Goal: Transaction & Acquisition: Purchase product/service

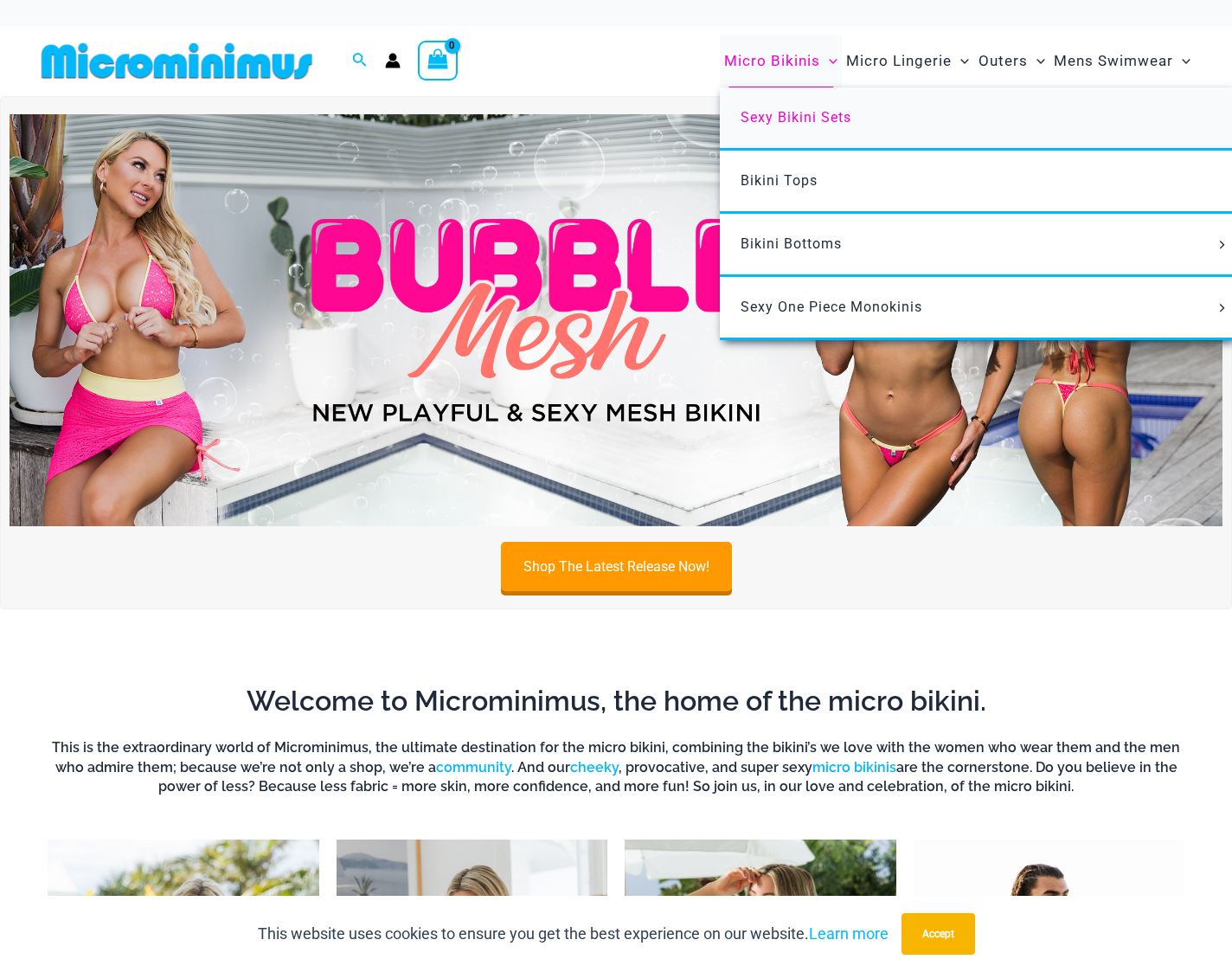
click at [795, 118] on span "Sexy Bikini Sets" at bounding box center [795, 117] width 111 height 16
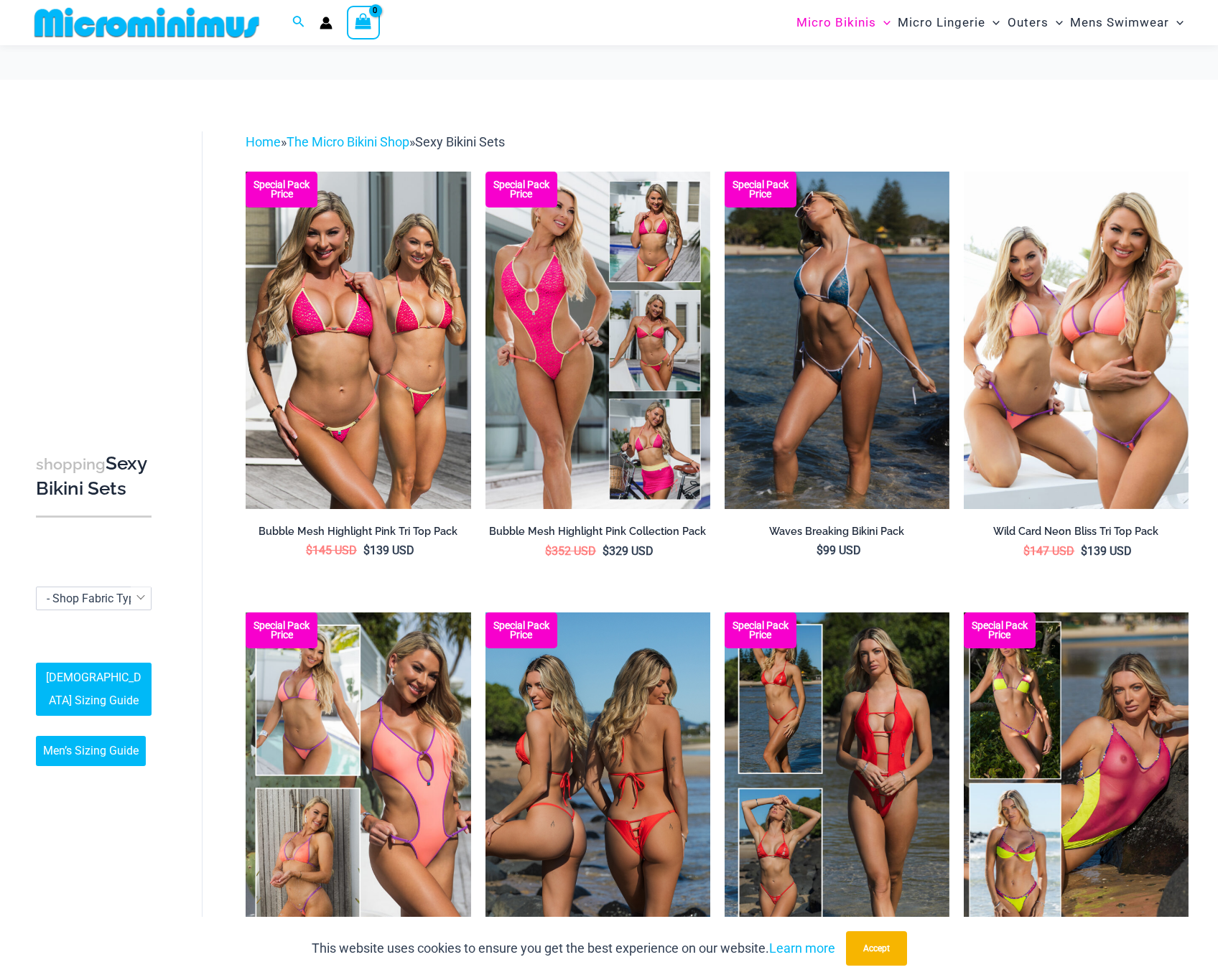
scroll to position [39, 0]
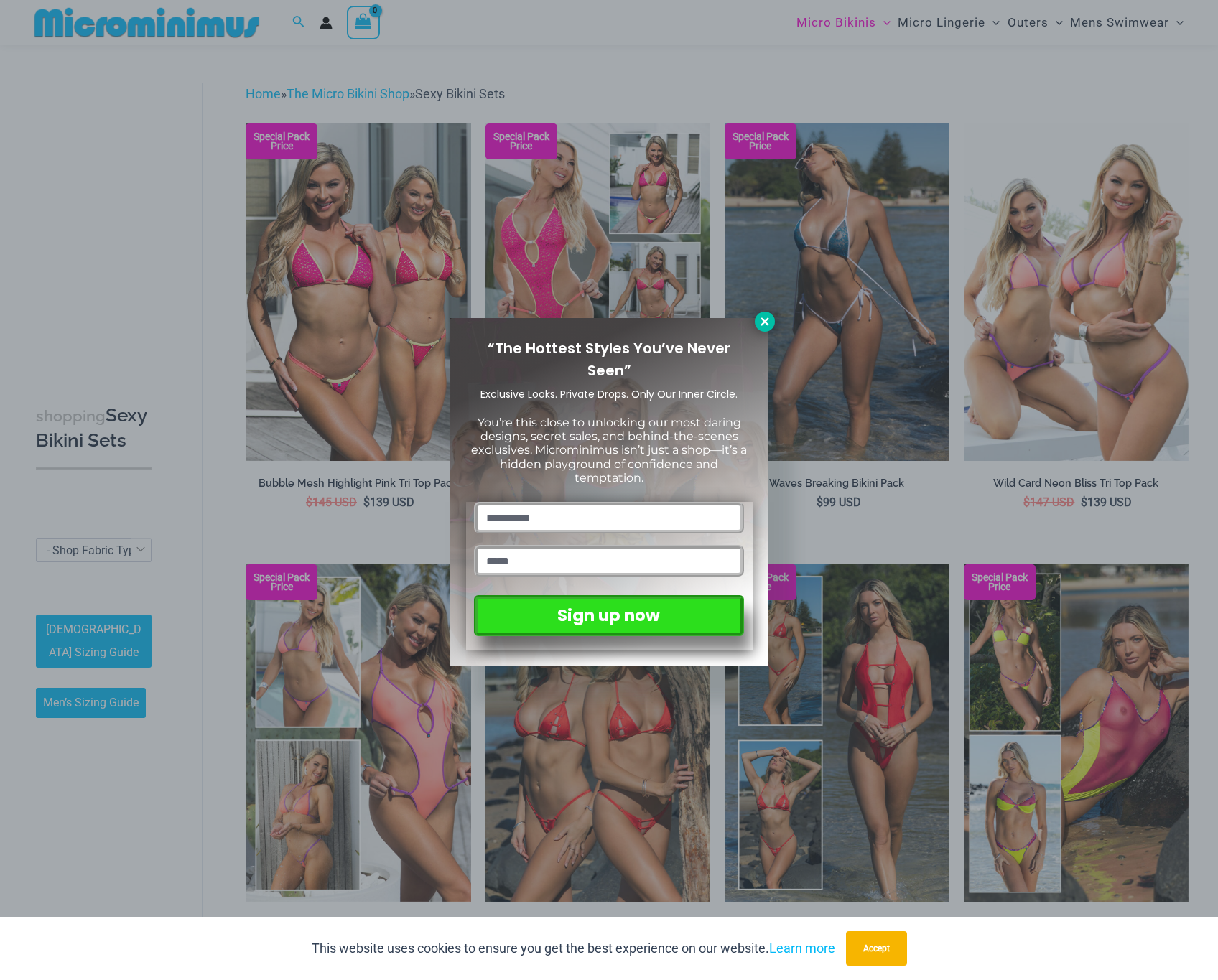
click at [770, 322] on button at bounding box center [765, 321] width 20 height 20
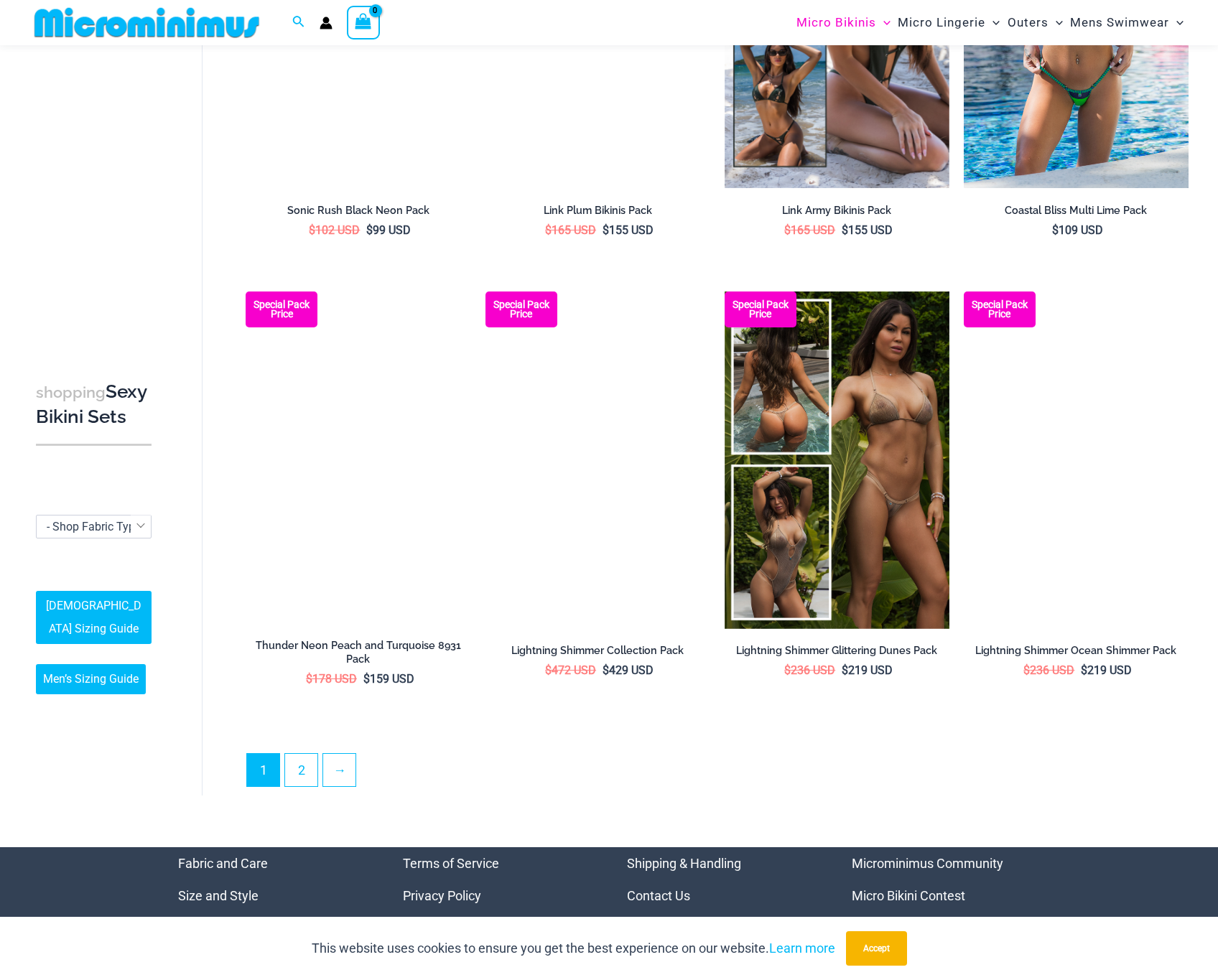
scroll to position [3047, 0]
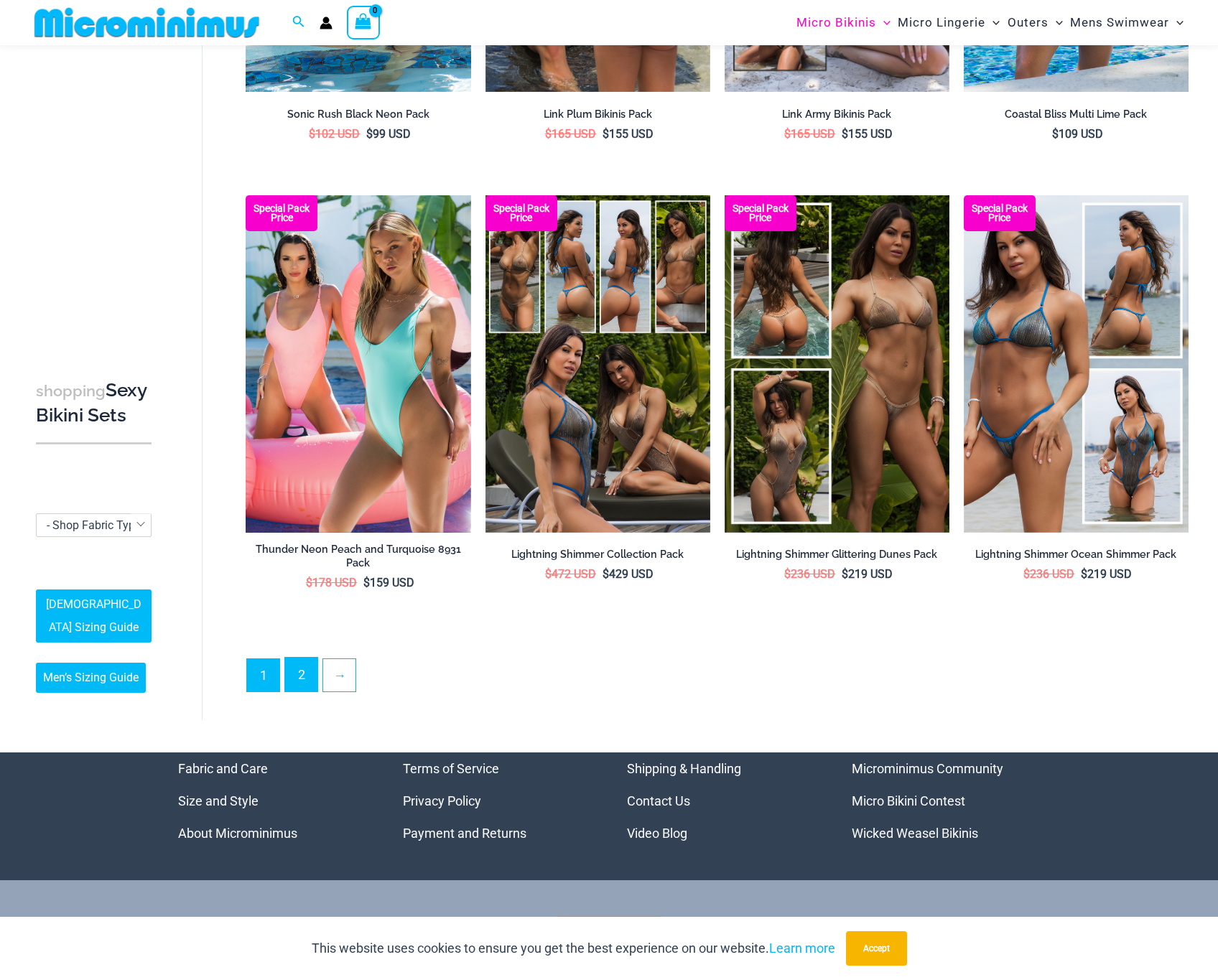
click at [303, 669] on link "2" at bounding box center [301, 675] width 33 height 34
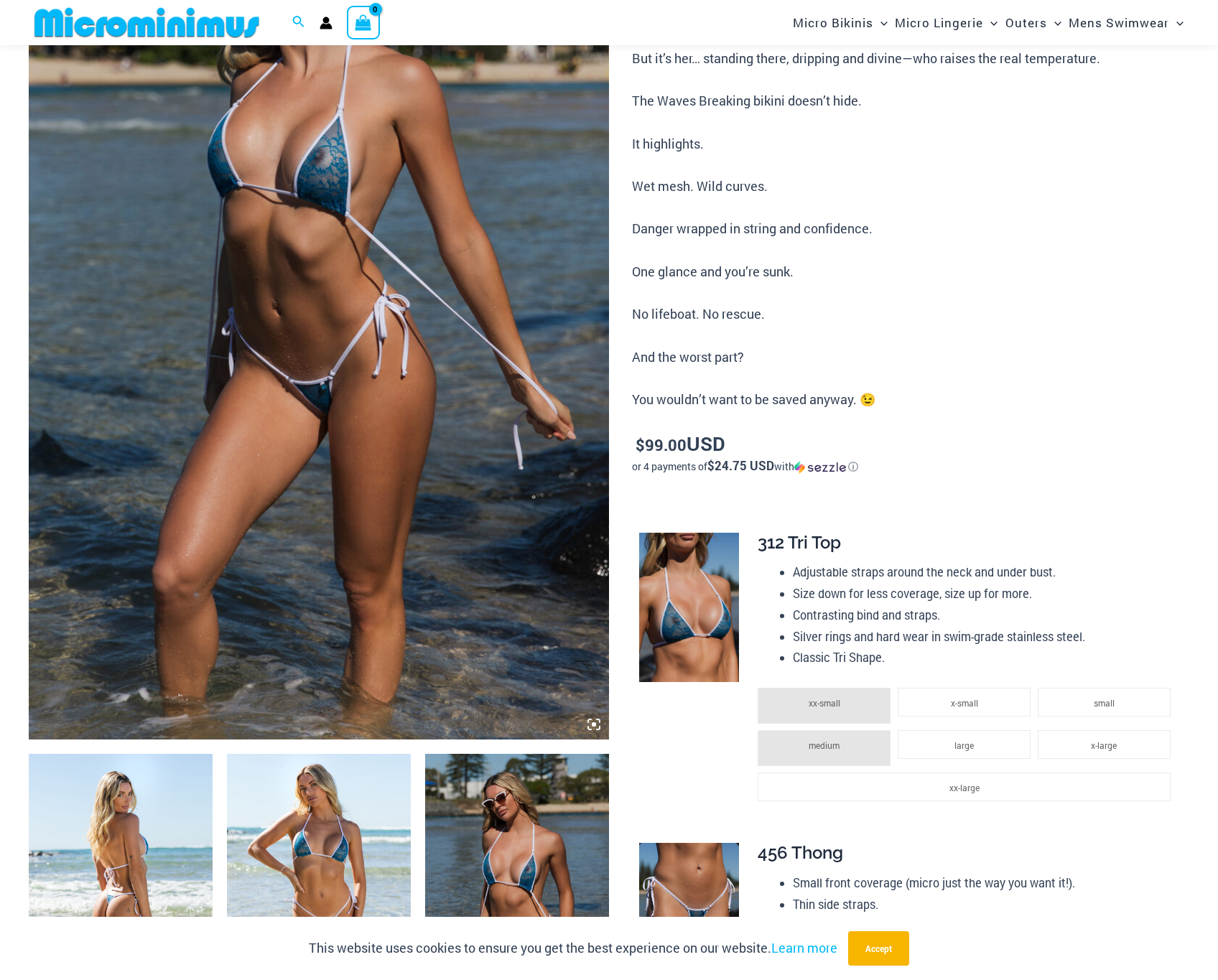
scroll to position [622, 0]
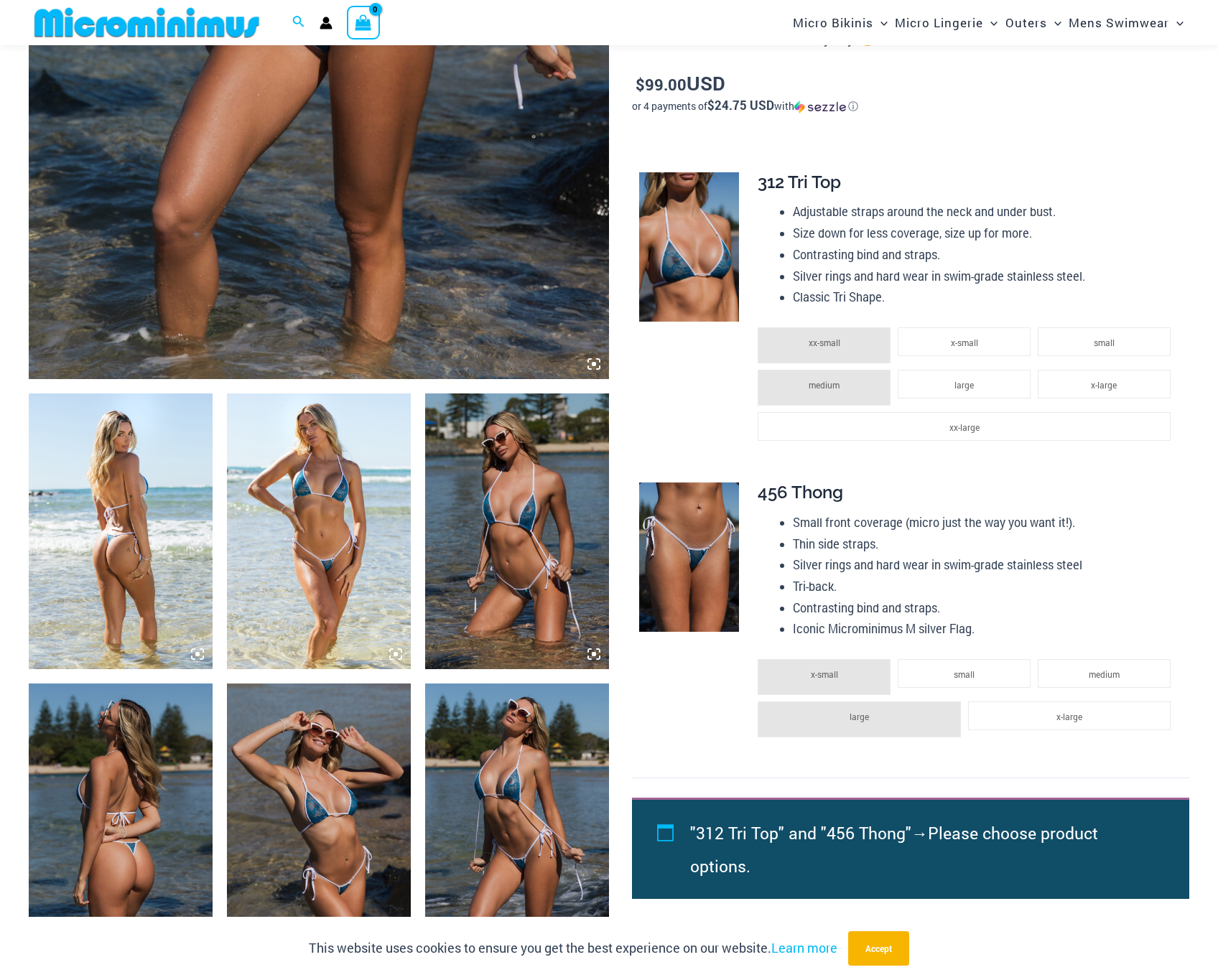
click at [352, 519] on img at bounding box center [318, 531] width 184 height 276
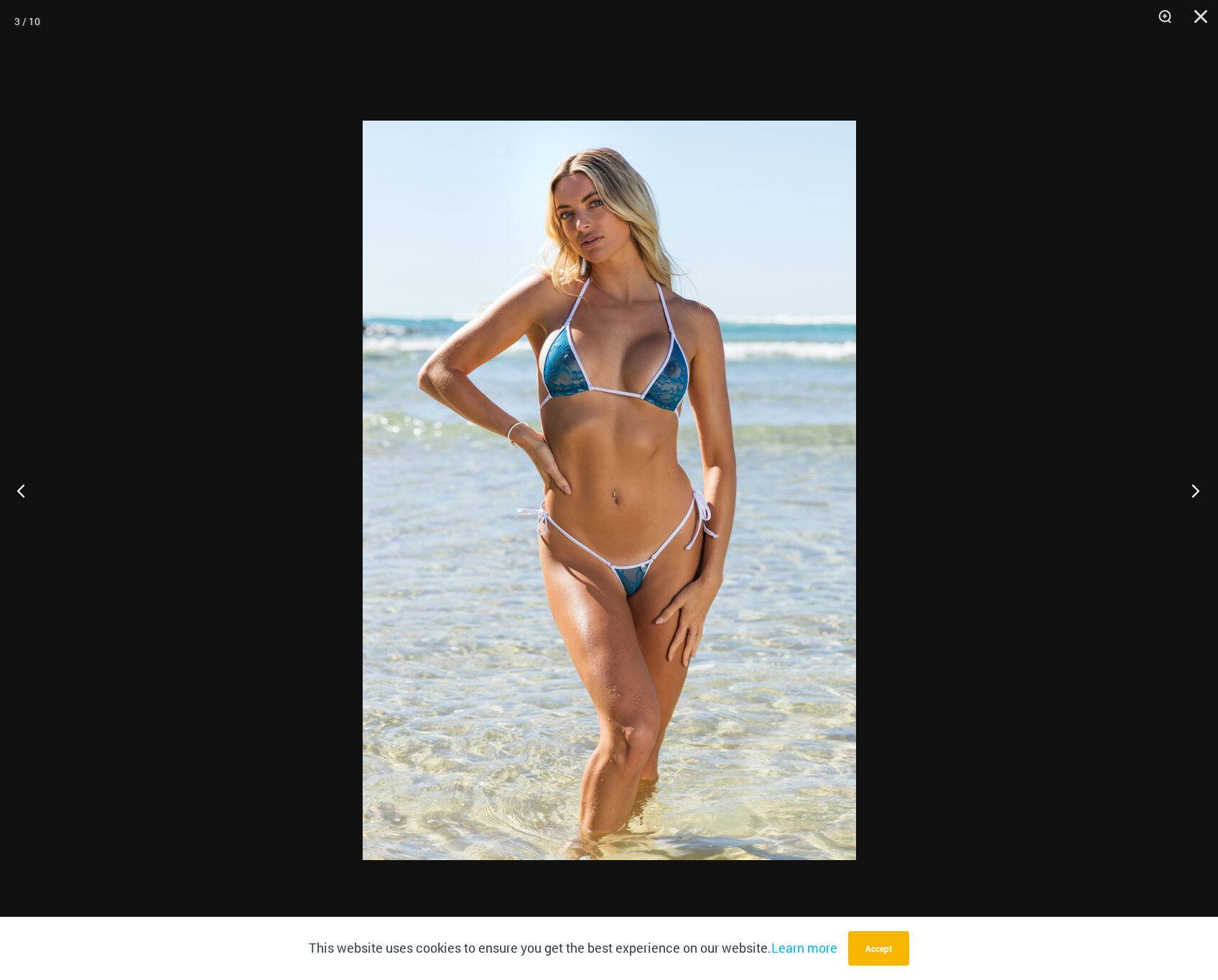
click at [1188, 496] on button "Next" at bounding box center [1191, 490] width 54 height 72
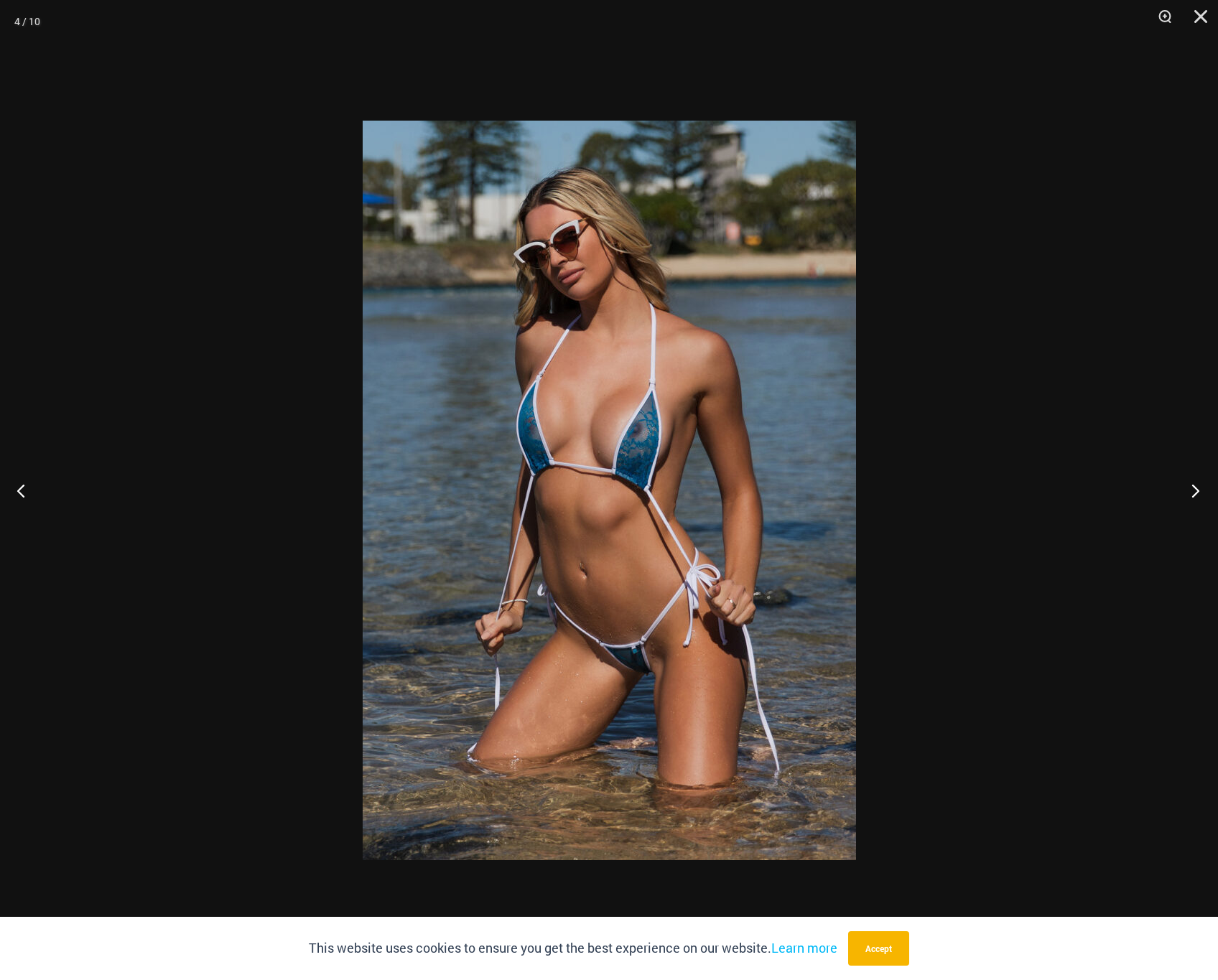
click at [1190, 496] on button "Next" at bounding box center [1191, 490] width 54 height 72
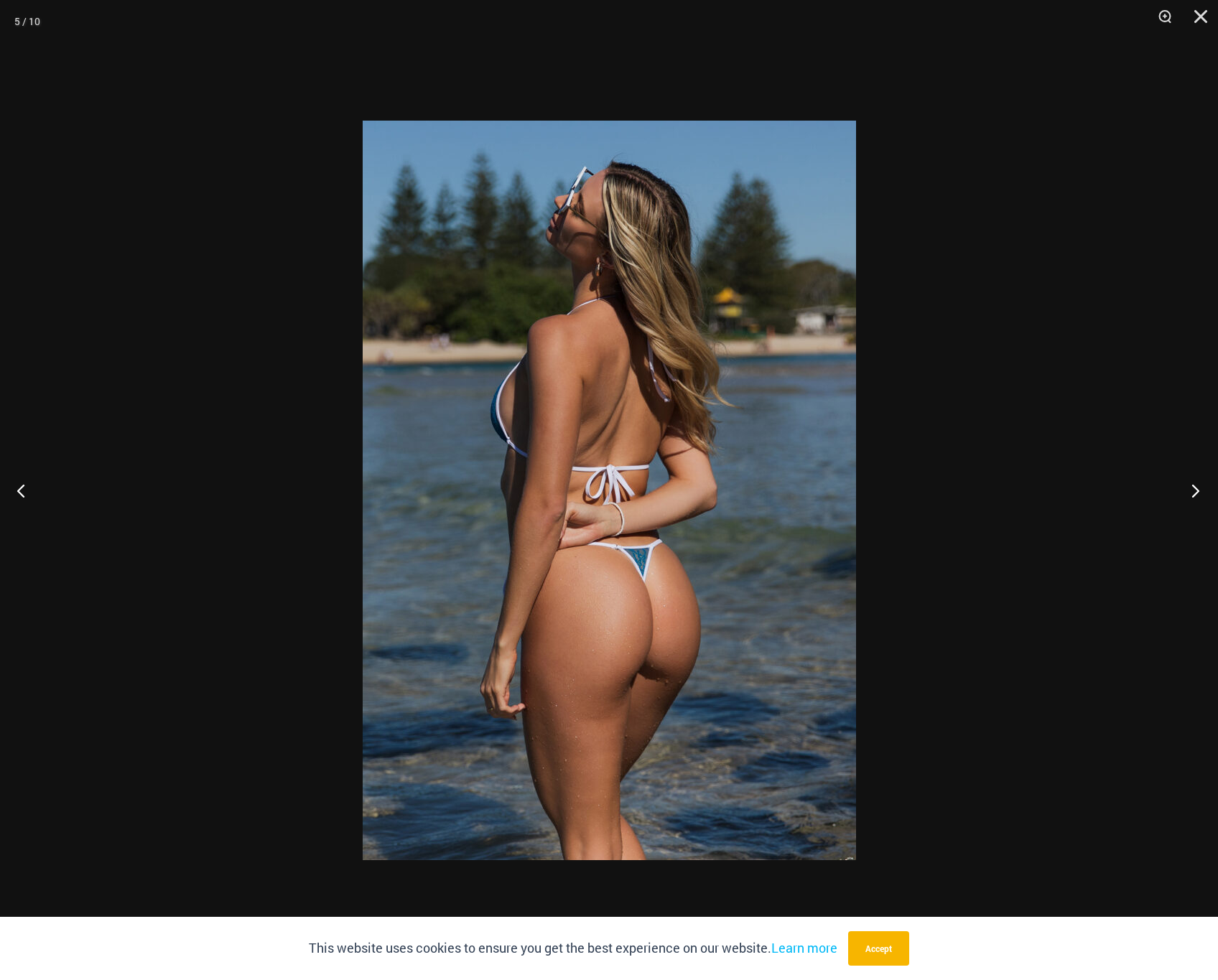
click at [1190, 494] on button "Next" at bounding box center [1191, 490] width 54 height 72
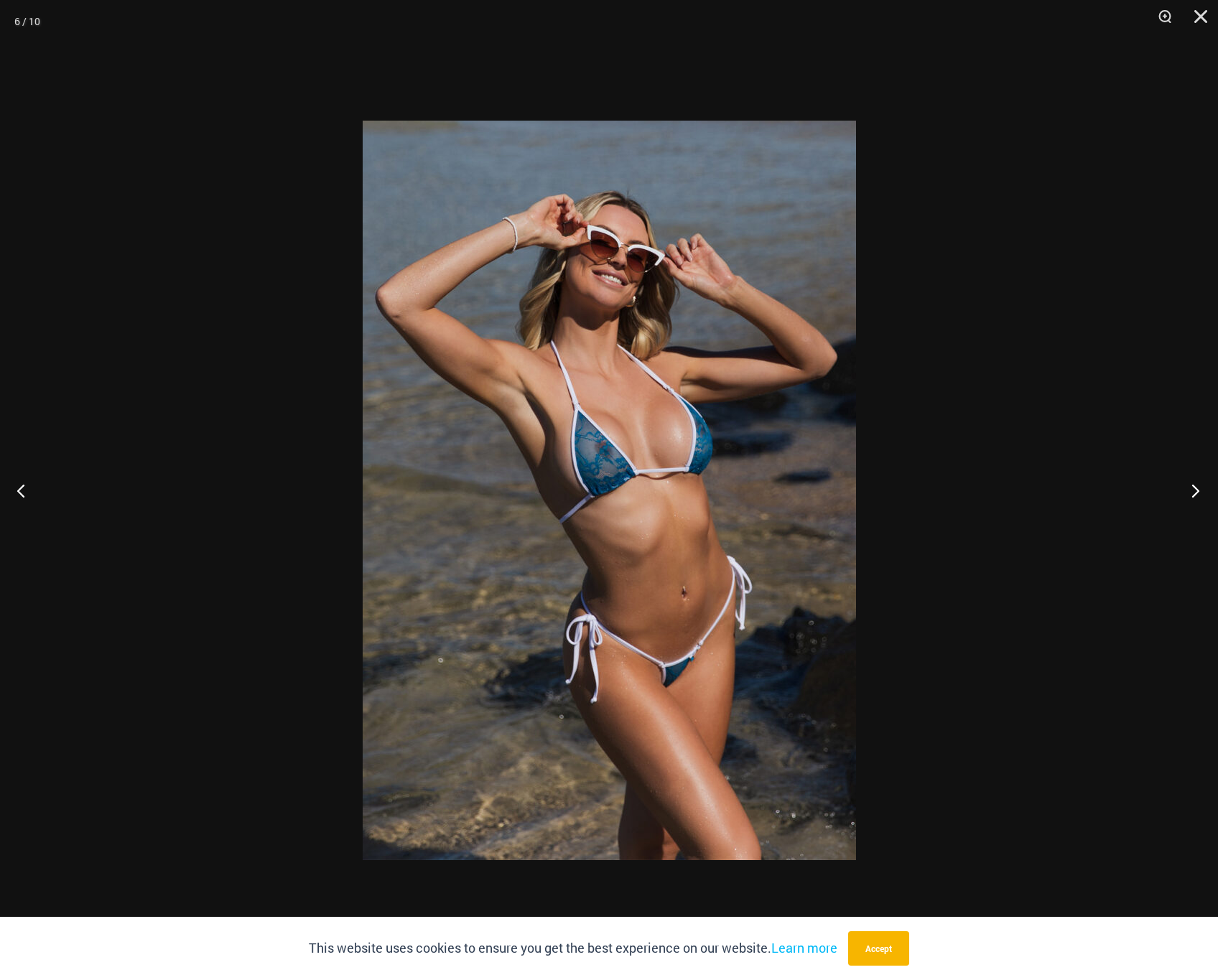
click at [1191, 494] on button "Next" at bounding box center [1191, 490] width 54 height 72
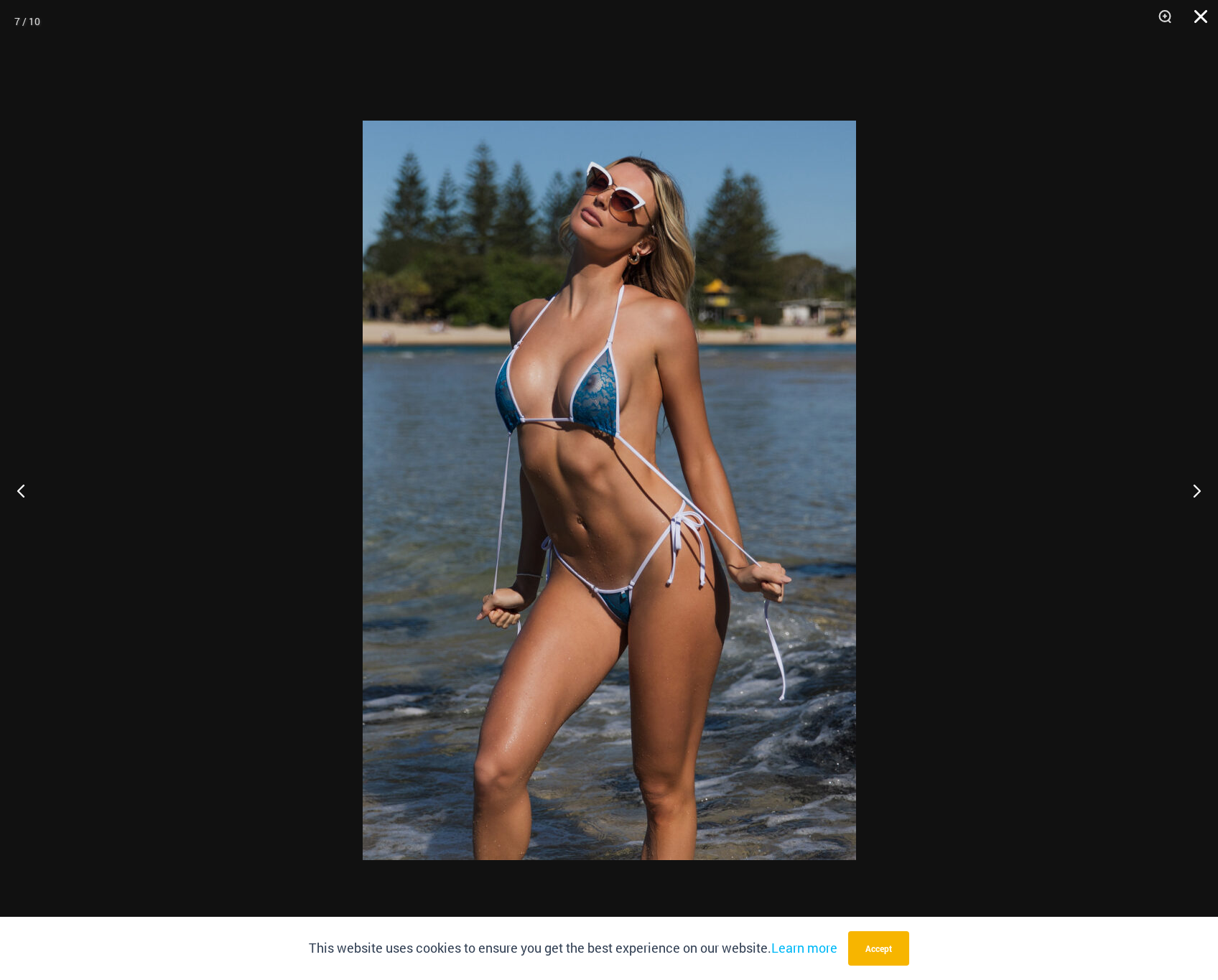
click at [1200, 14] on button "Close" at bounding box center [1195, 21] width 36 height 43
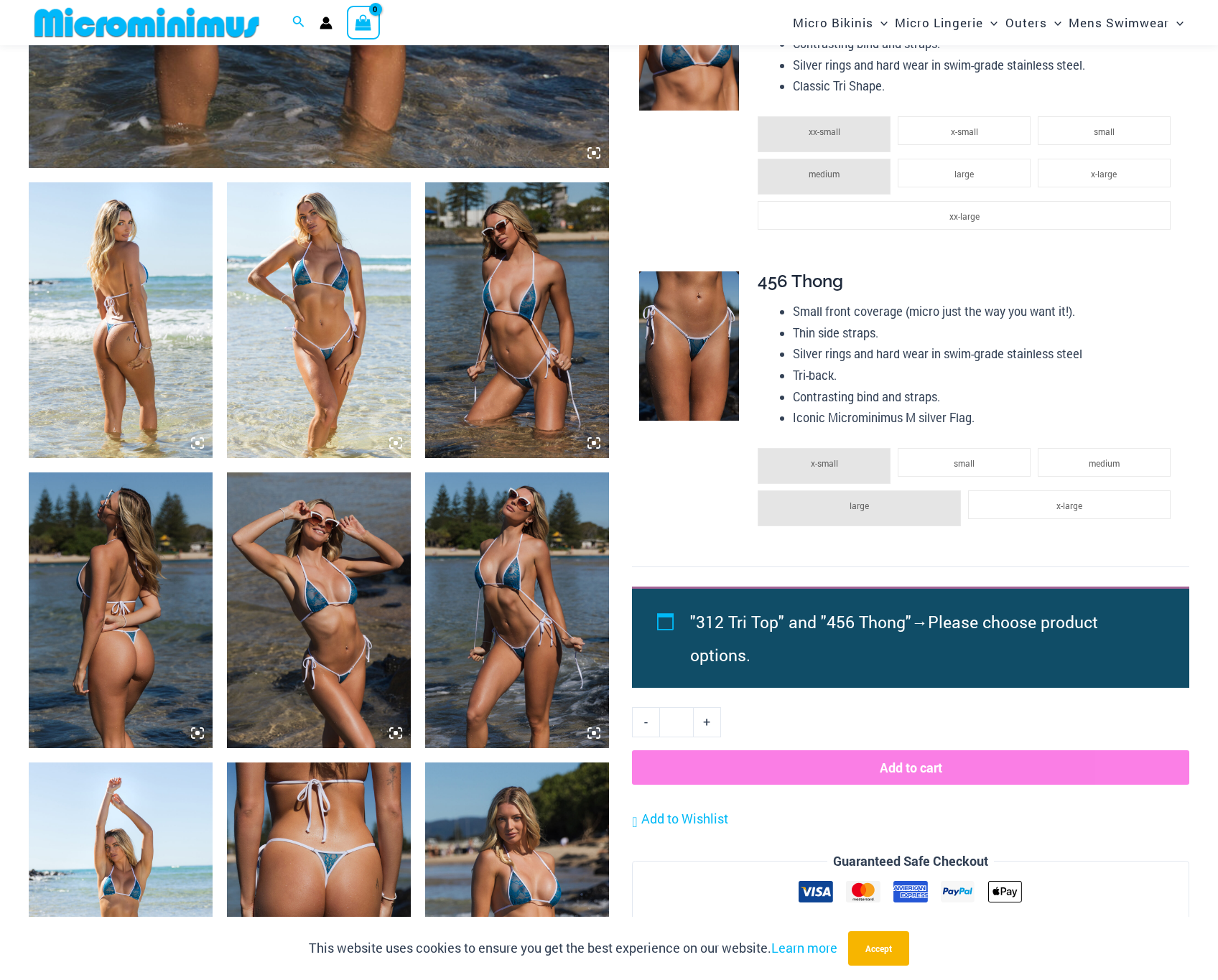
scroll to position [835, 0]
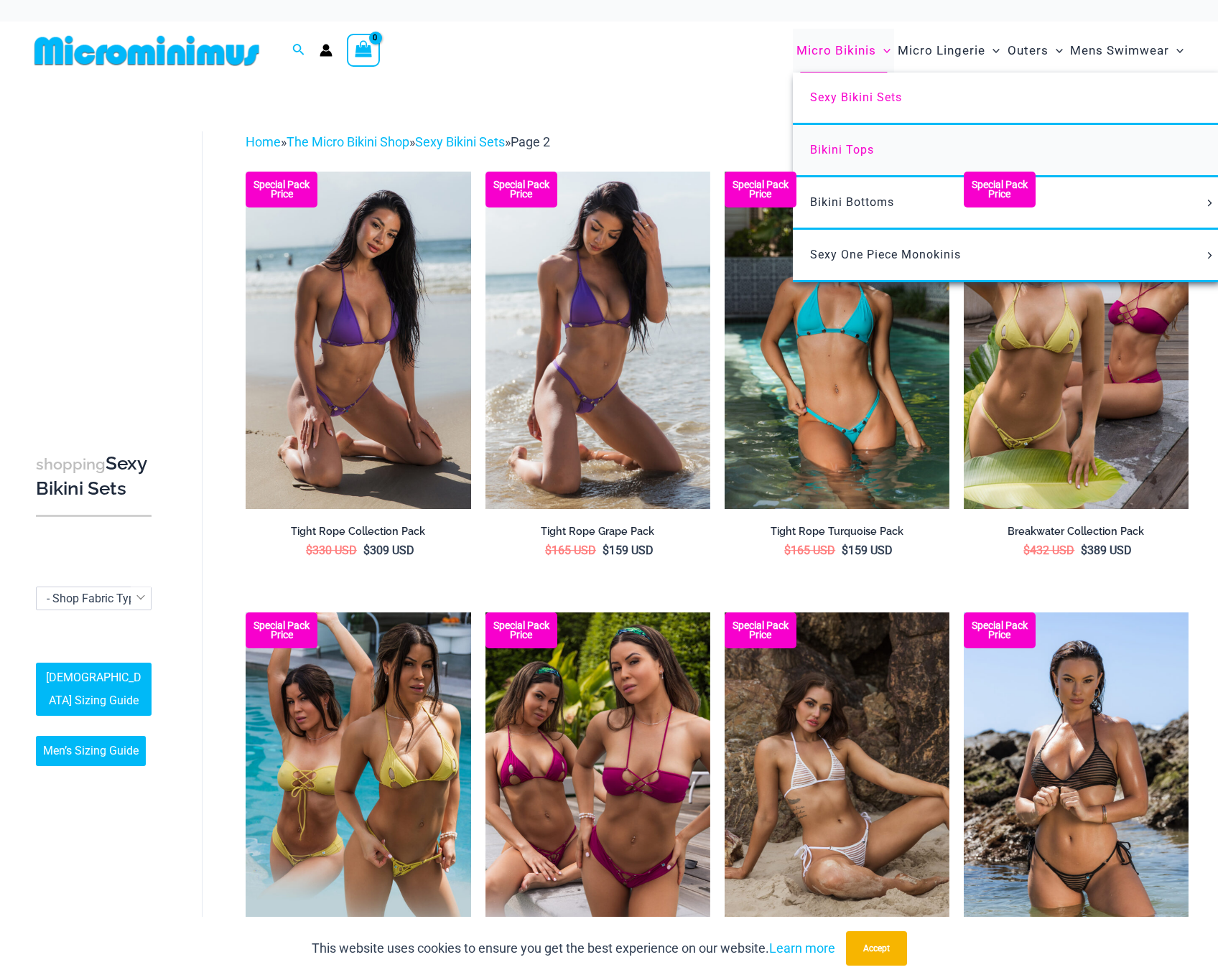
click at [853, 146] on span "Bikini Tops" at bounding box center [842, 150] width 64 height 14
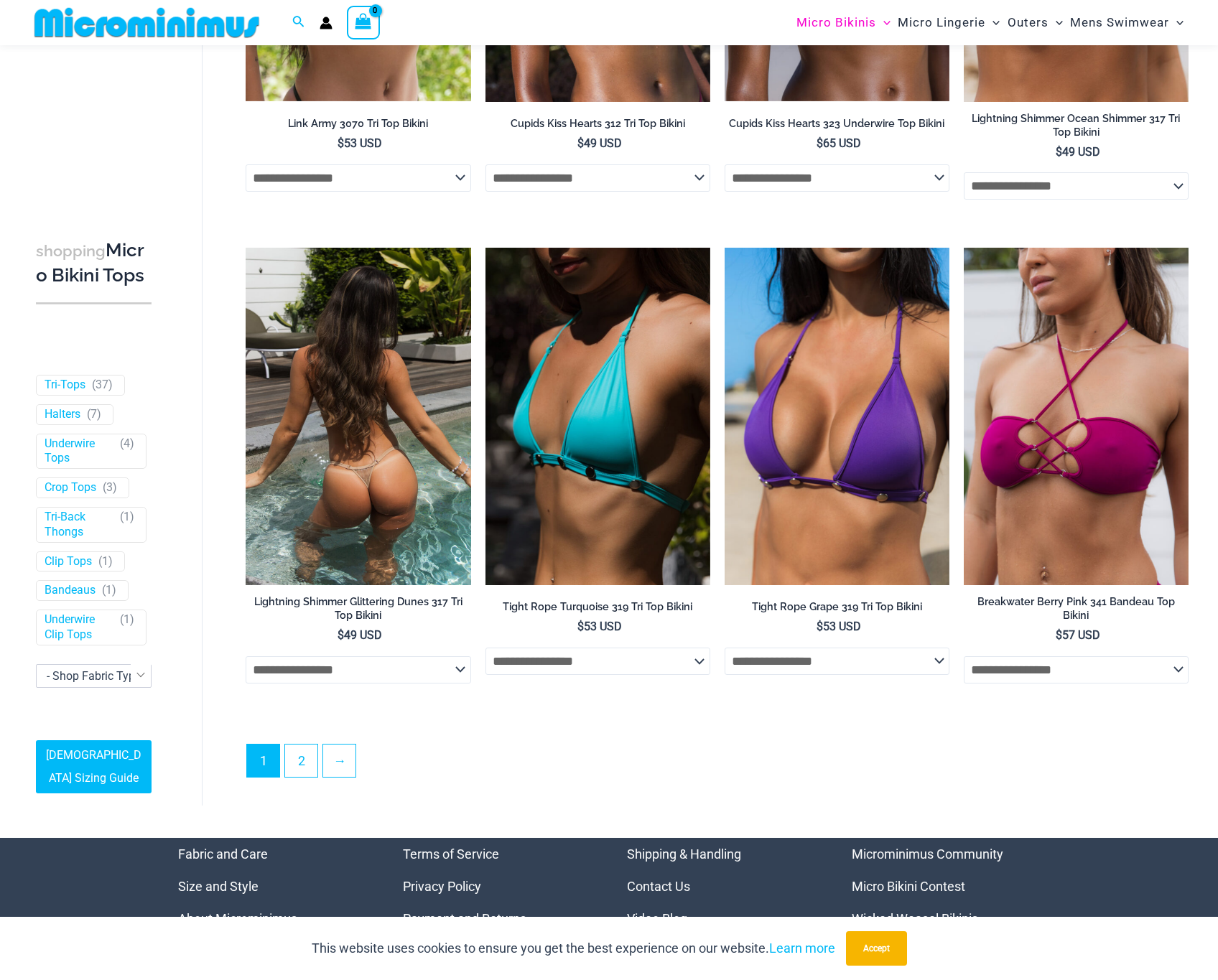
scroll to position [3884, 0]
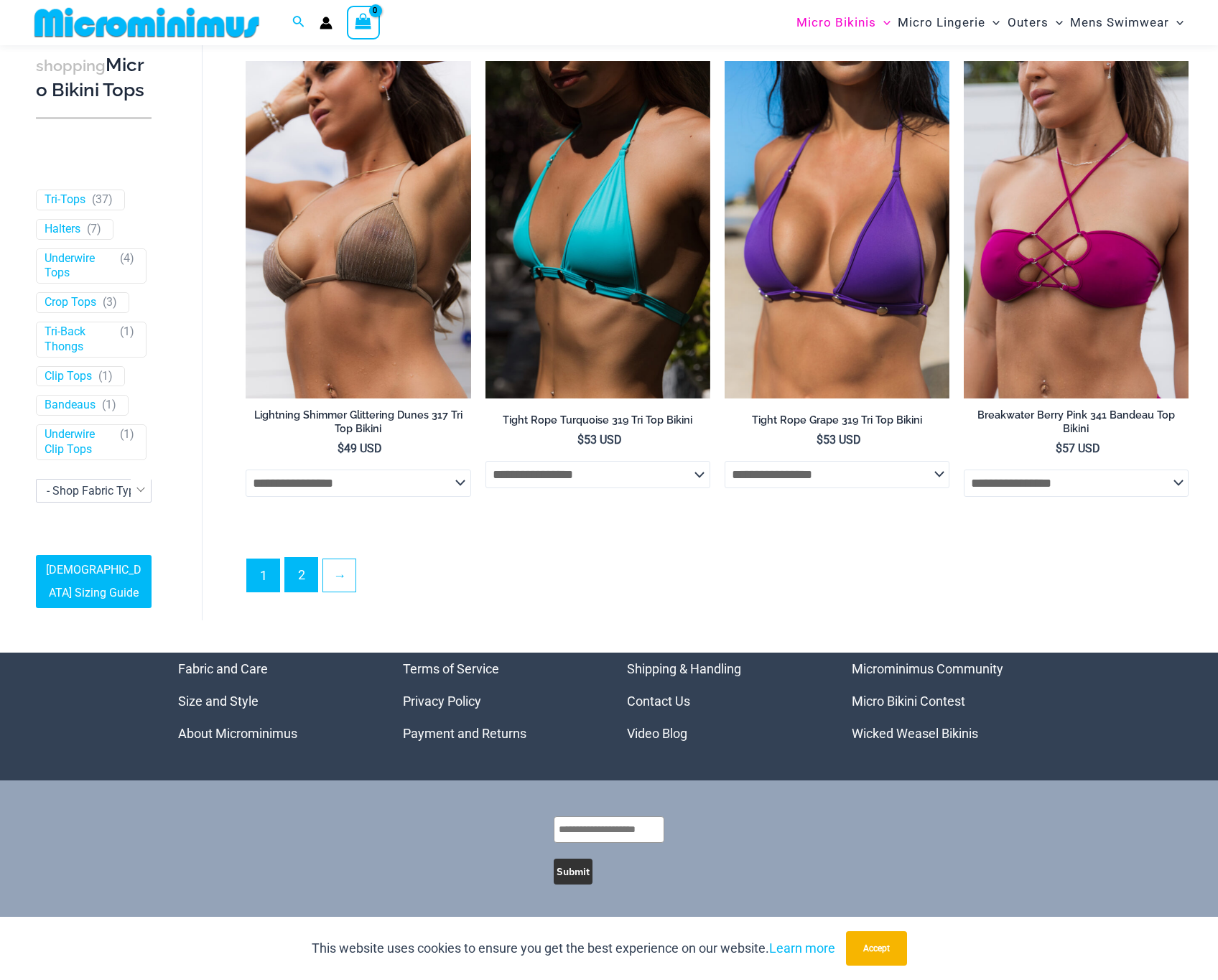
click at [307, 584] on link "2" at bounding box center [301, 575] width 33 height 34
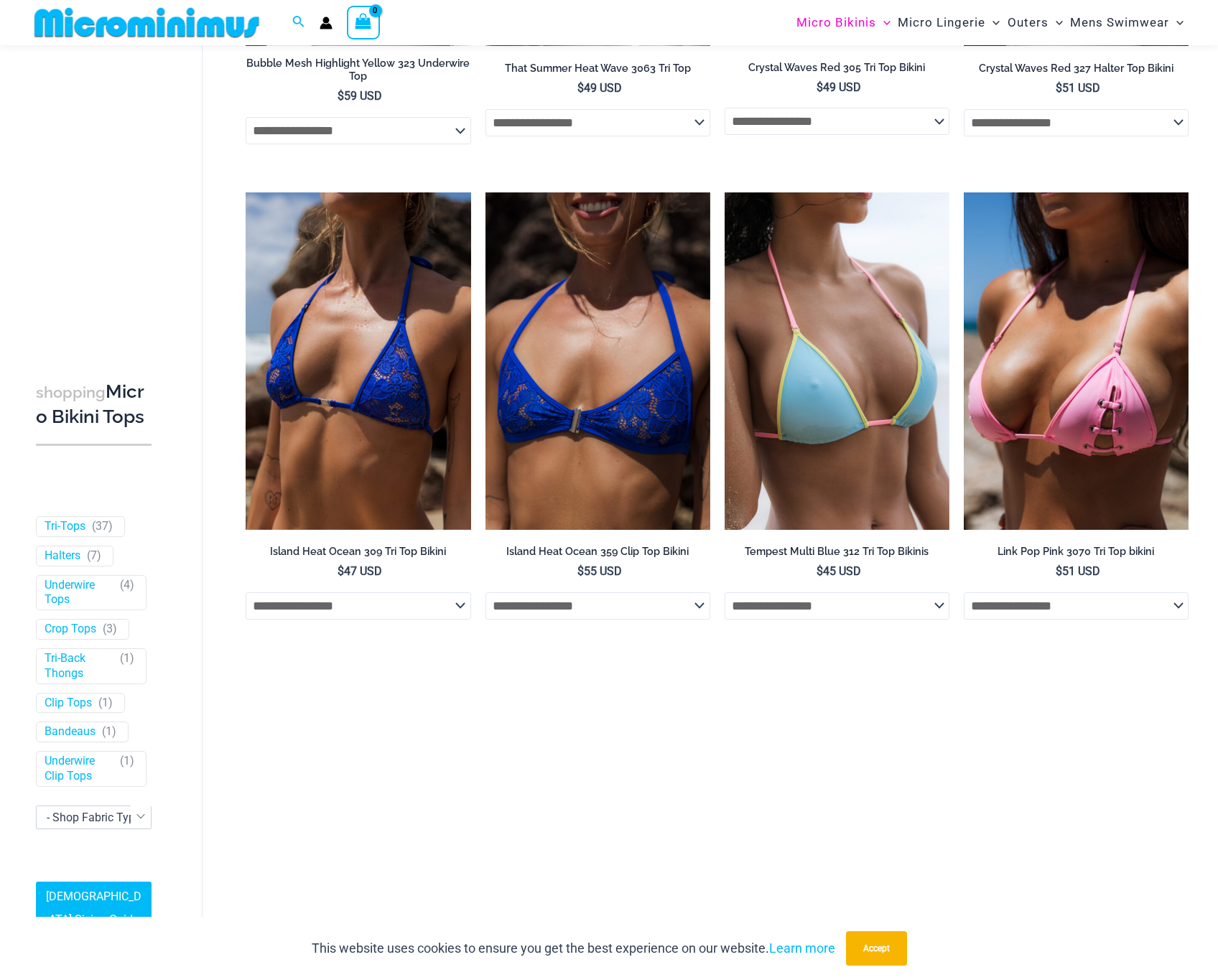
scroll to position [1262, 0]
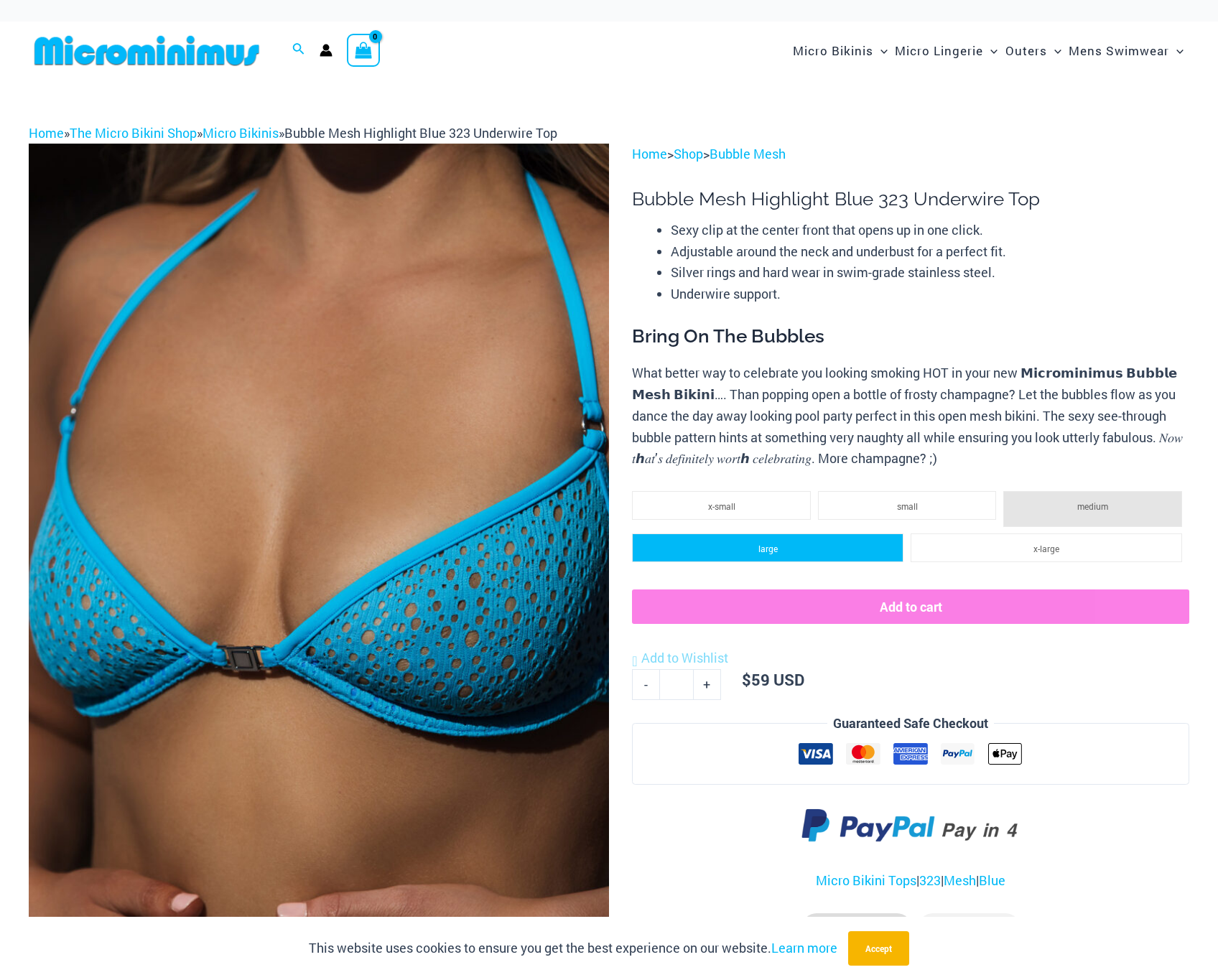
click at [841, 559] on li "large" at bounding box center [768, 548] width 271 height 29
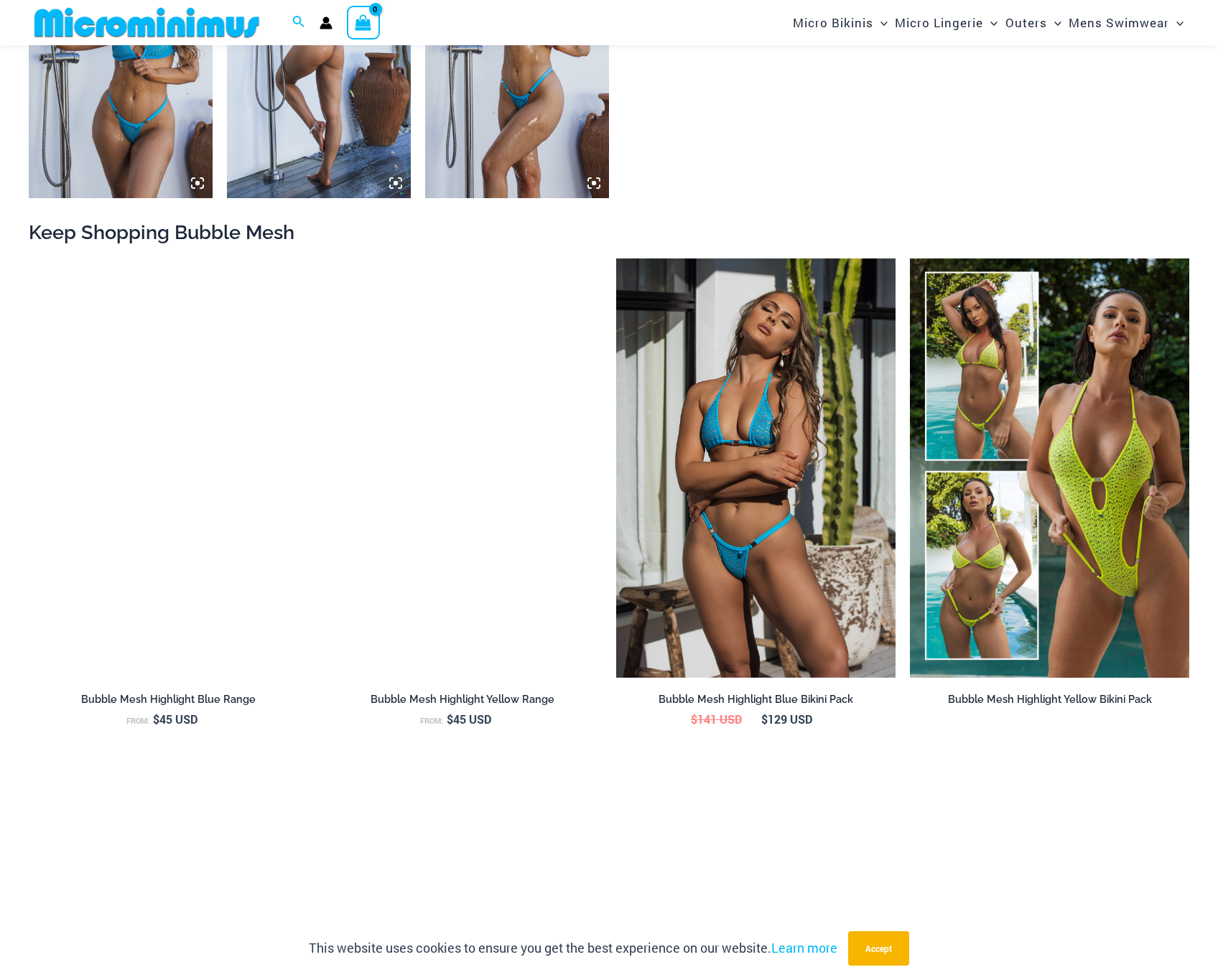
scroll to position [1467, 0]
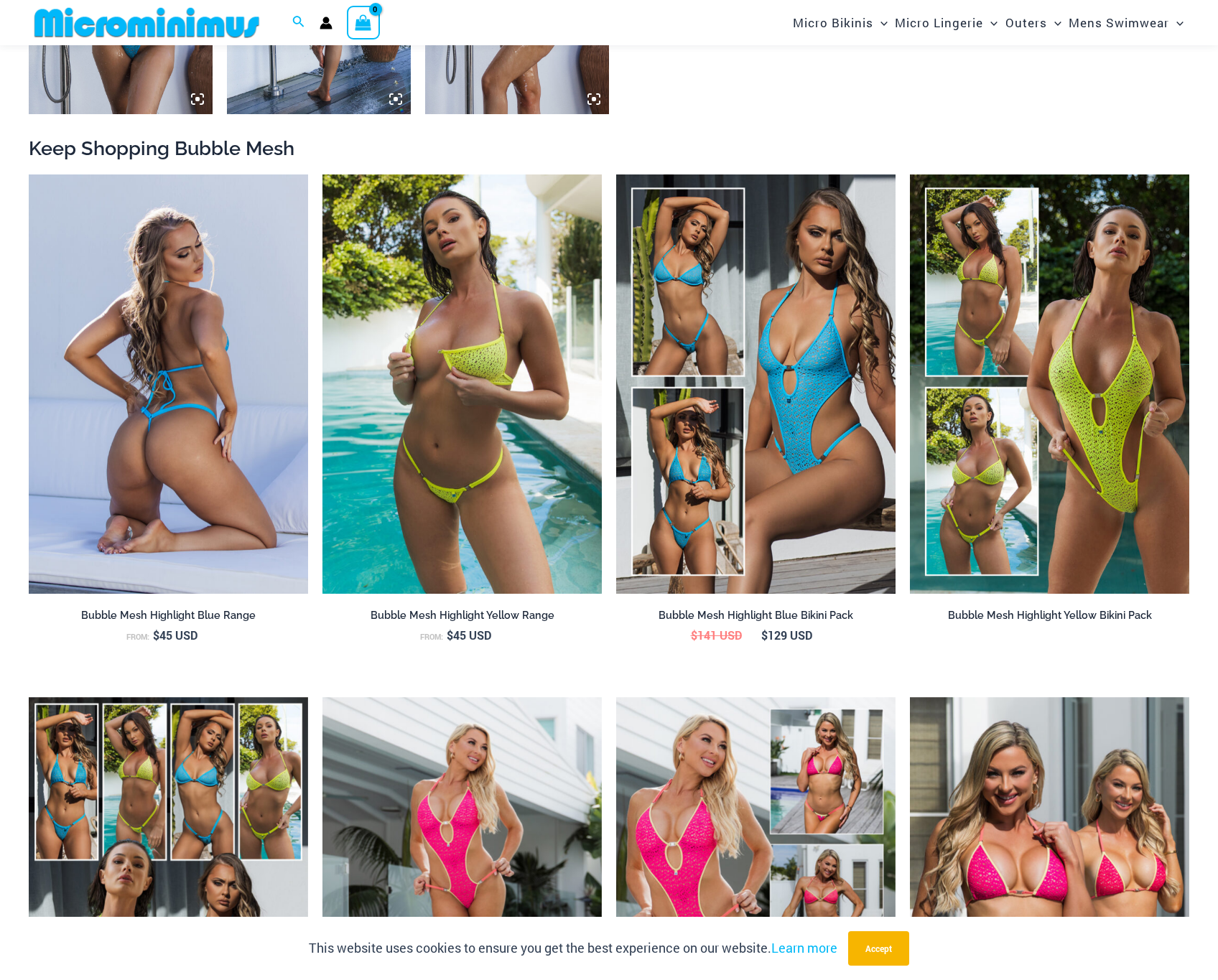
click at [183, 456] on img at bounding box center [168, 384] width 280 height 419
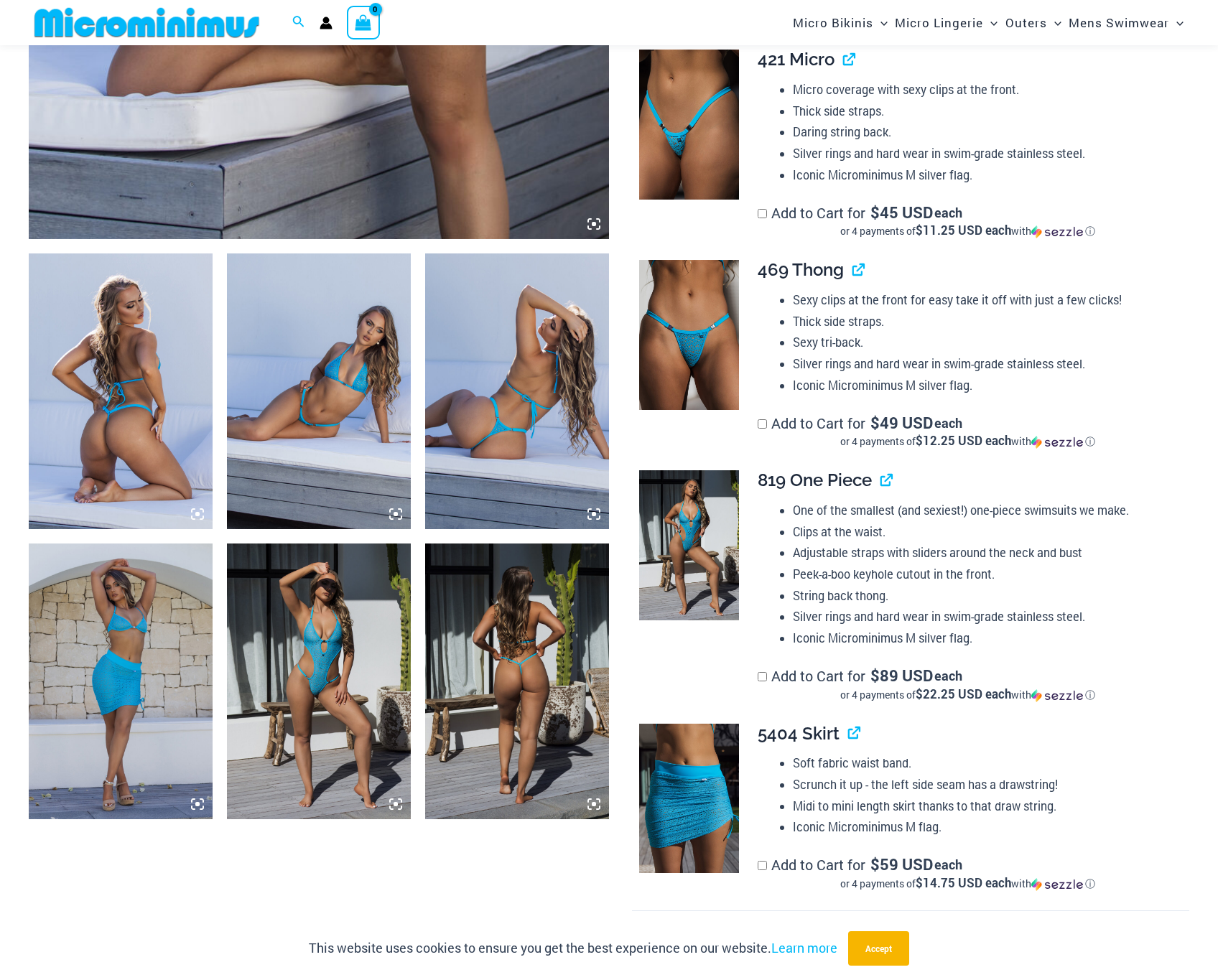
scroll to position [816, 0]
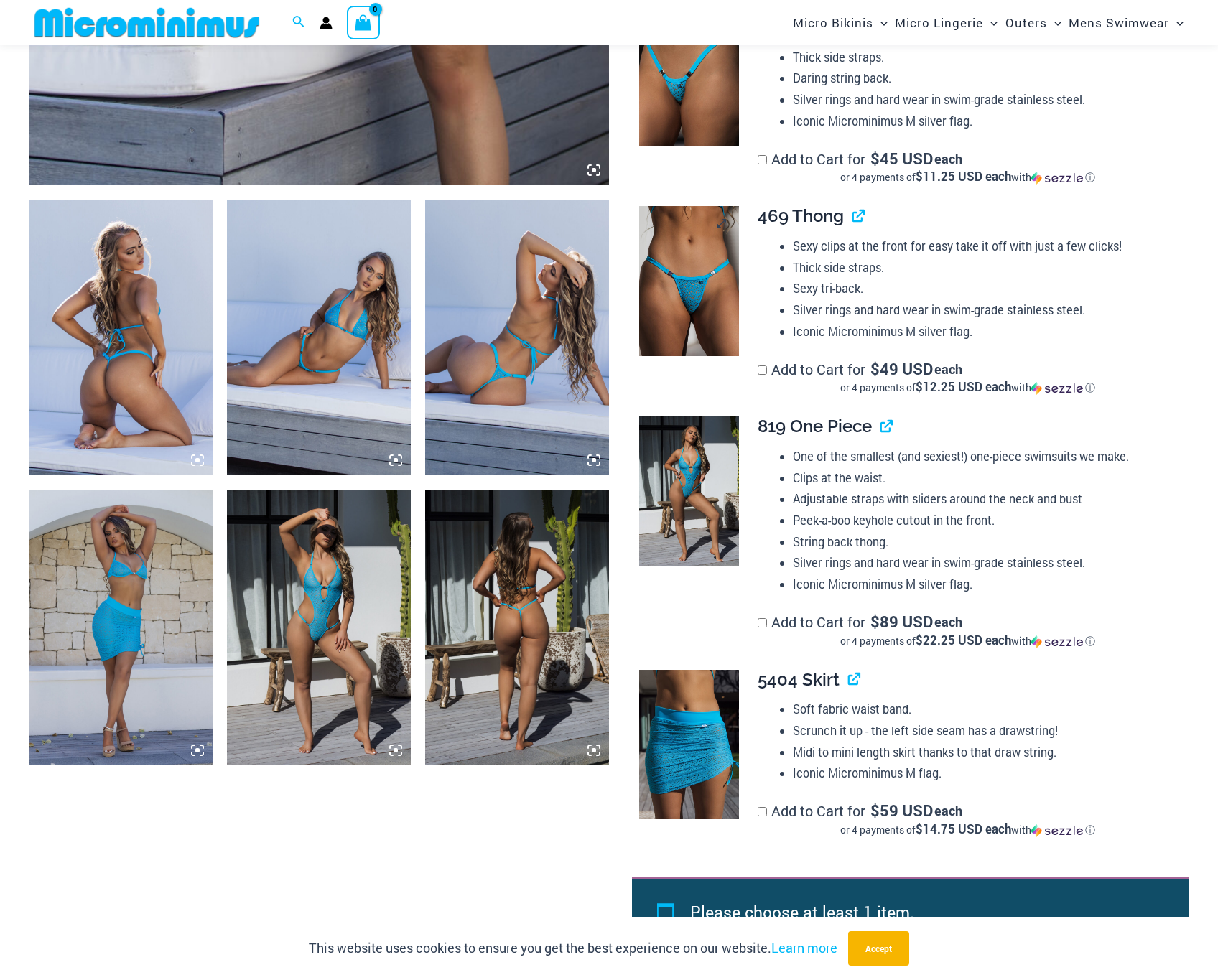
click at [706, 347] on img at bounding box center [689, 280] width 100 height 149
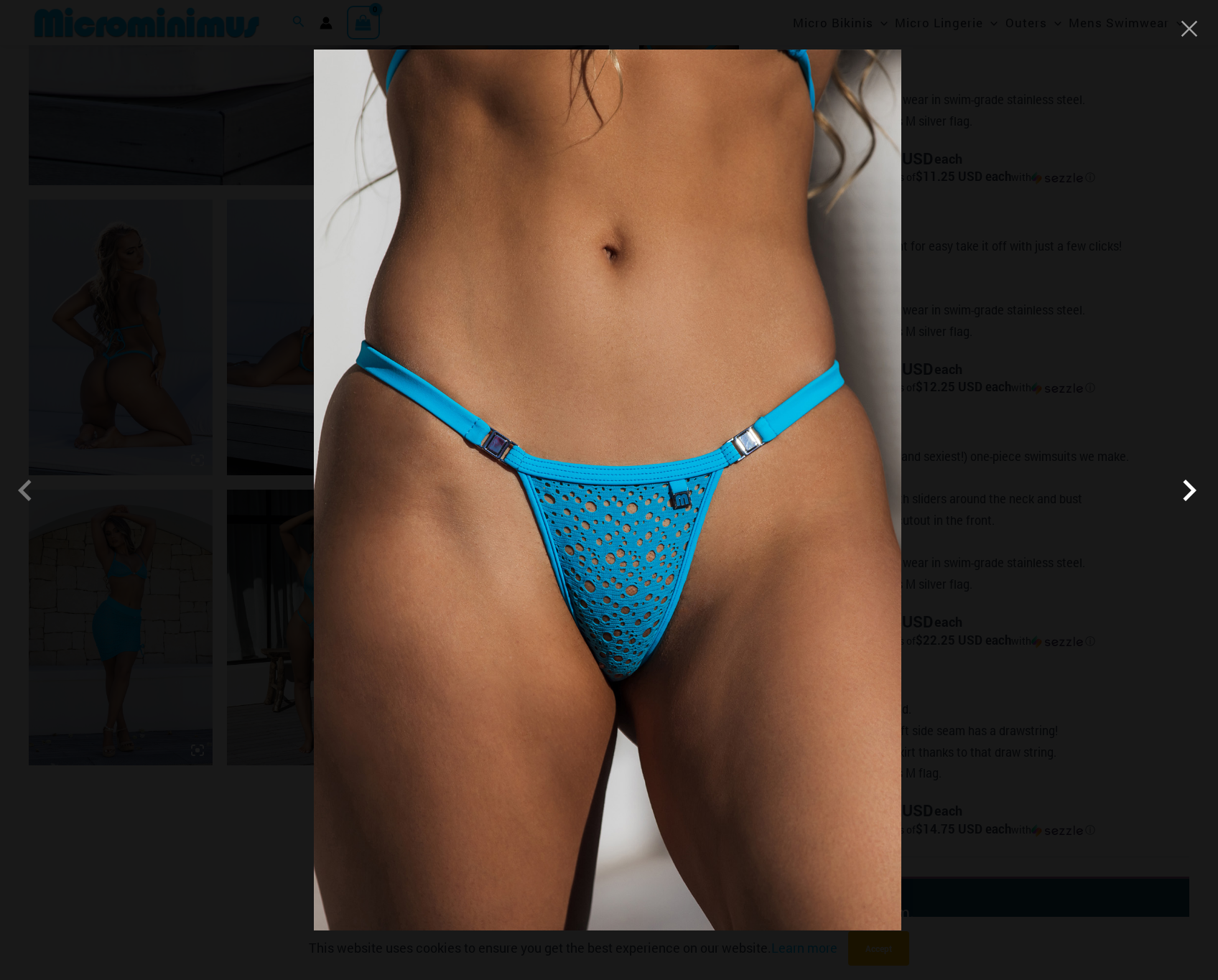
click at [1188, 487] on span at bounding box center [1188, 490] width 43 height 43
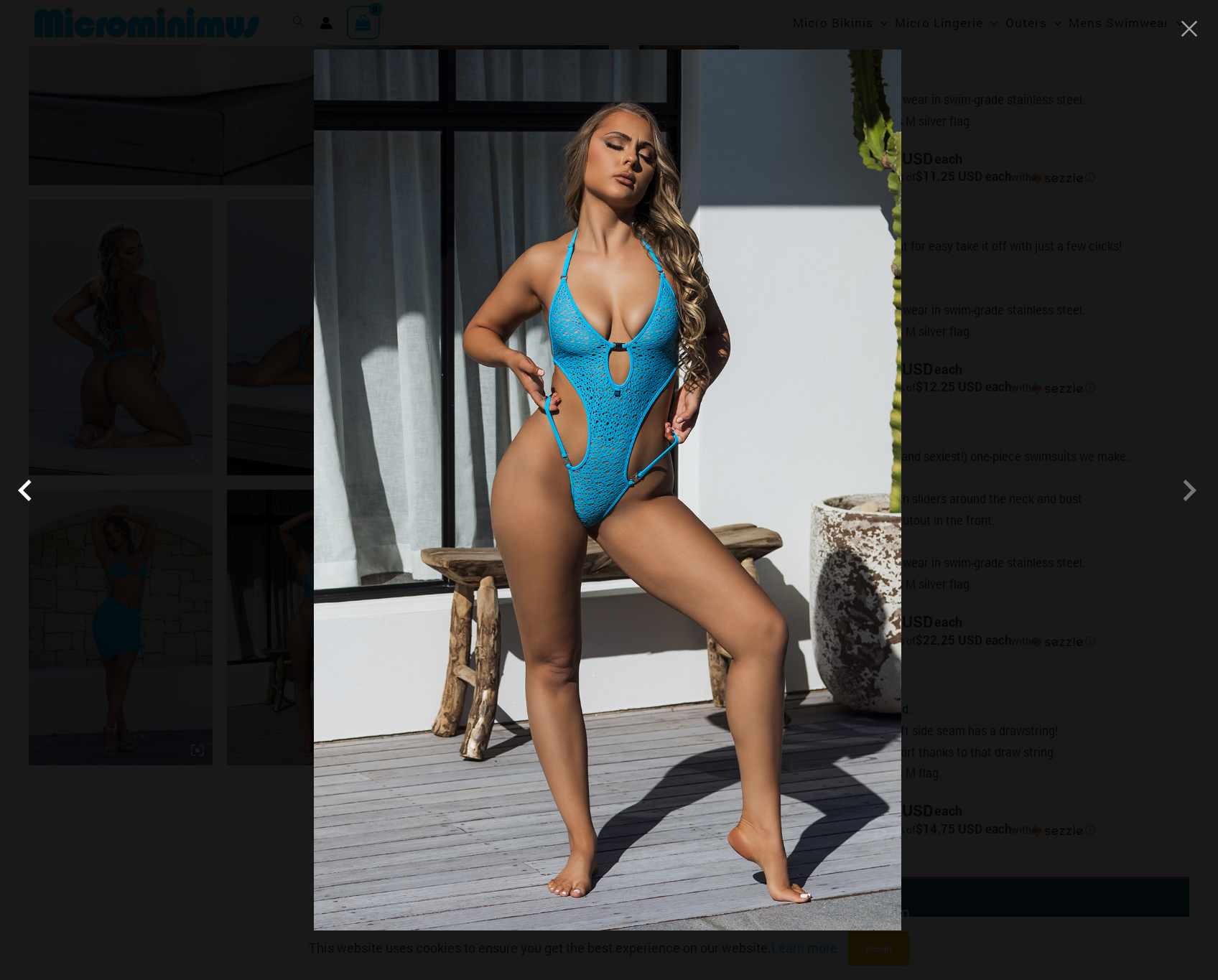
click at [47, 497] on span at bounding box center [28, 490] width 43 height 43
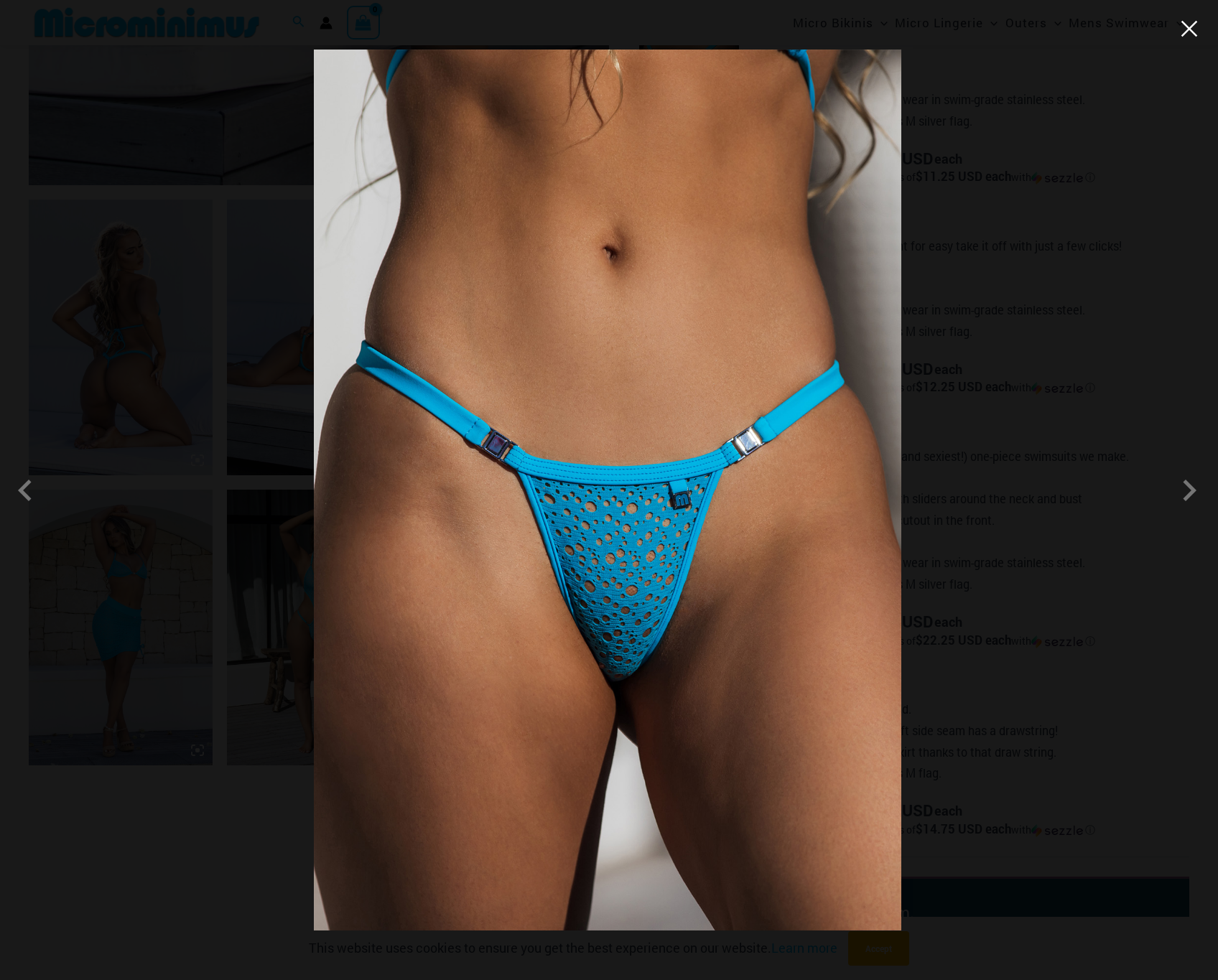
click at [1188, 29] on button "Close" at bounding box center [1189, 29] width 21 height 21
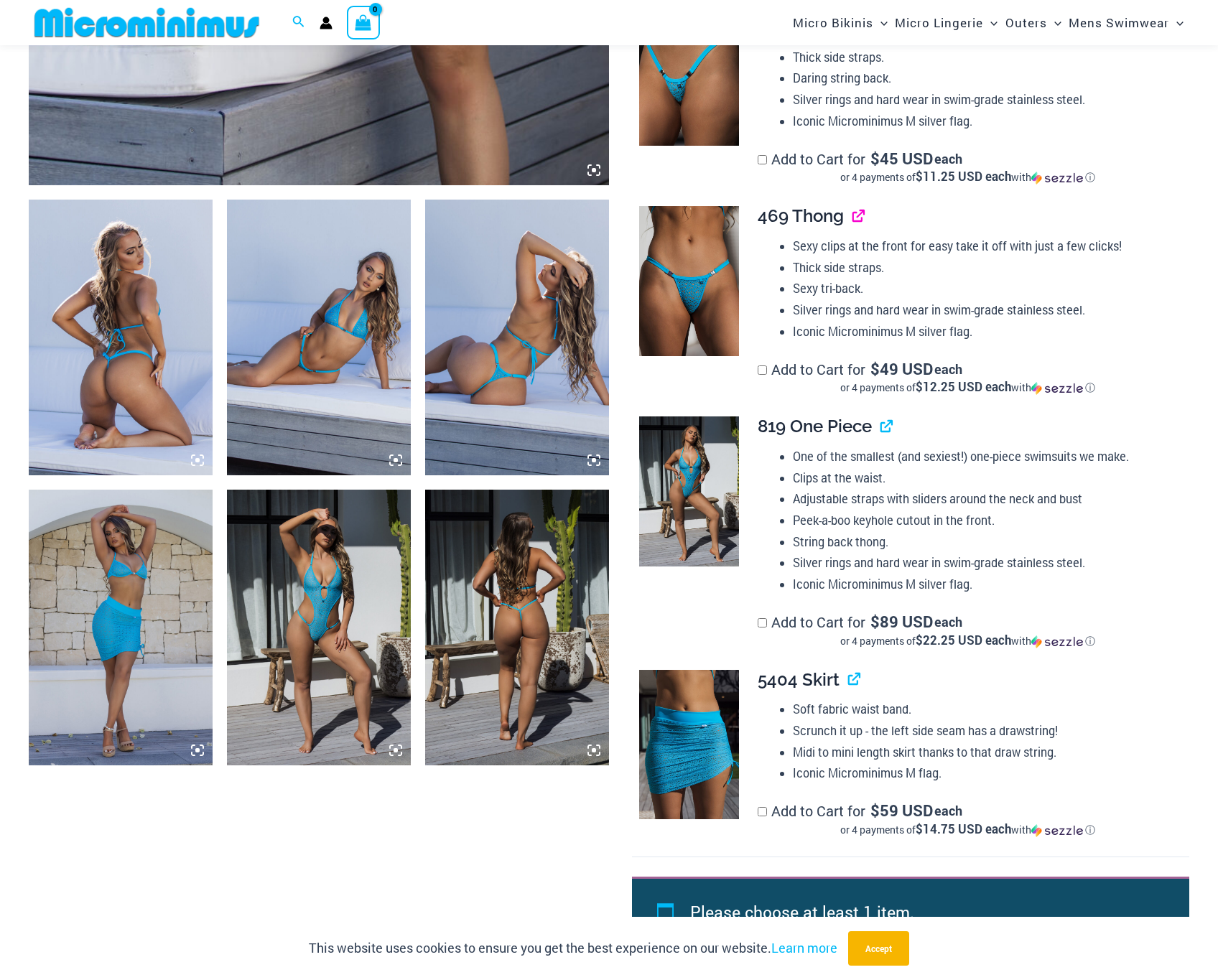
click at [852, 220] on link "View product" at bounding box center [852, 215] width 0 height 20
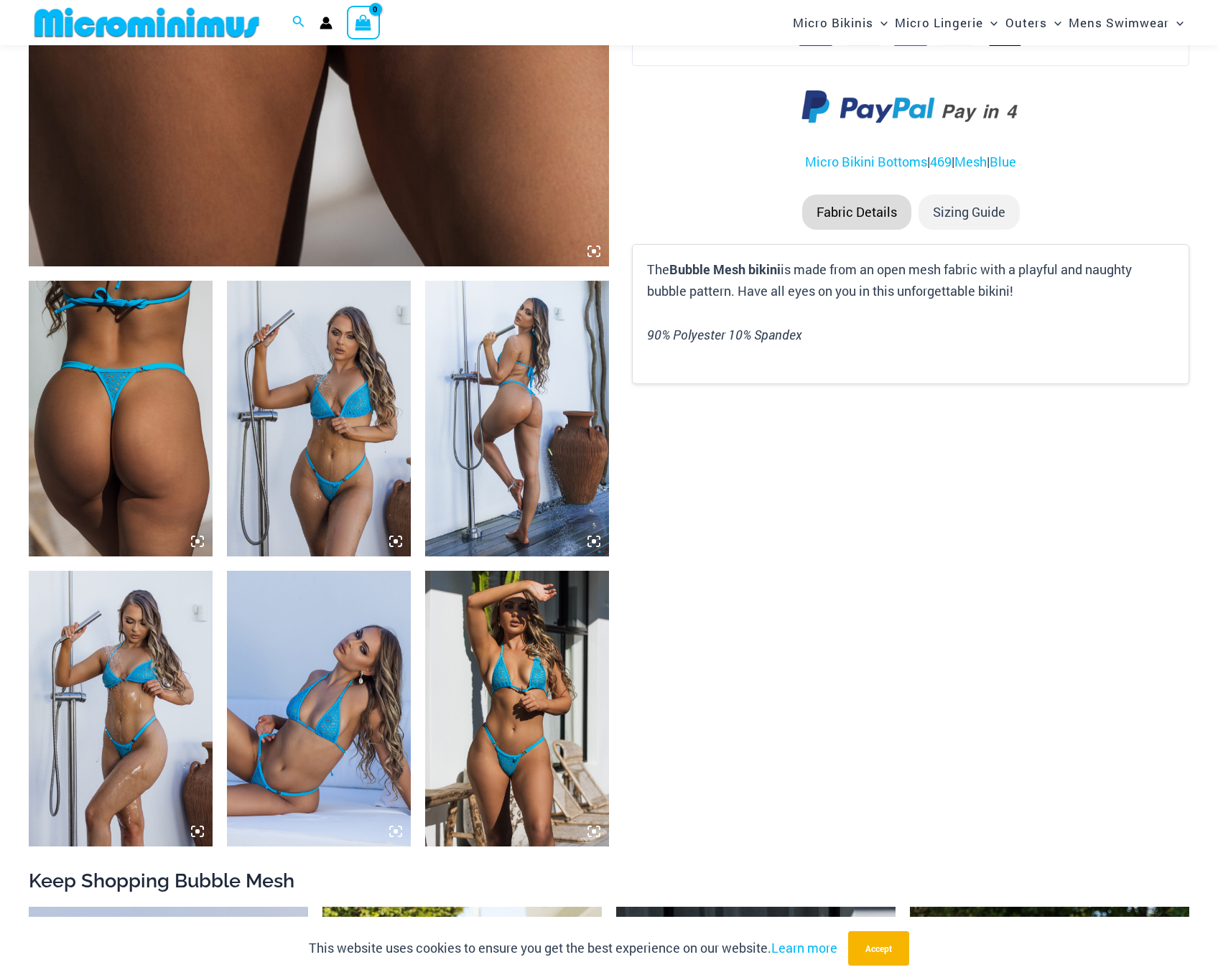
scroll to position [757, 0]
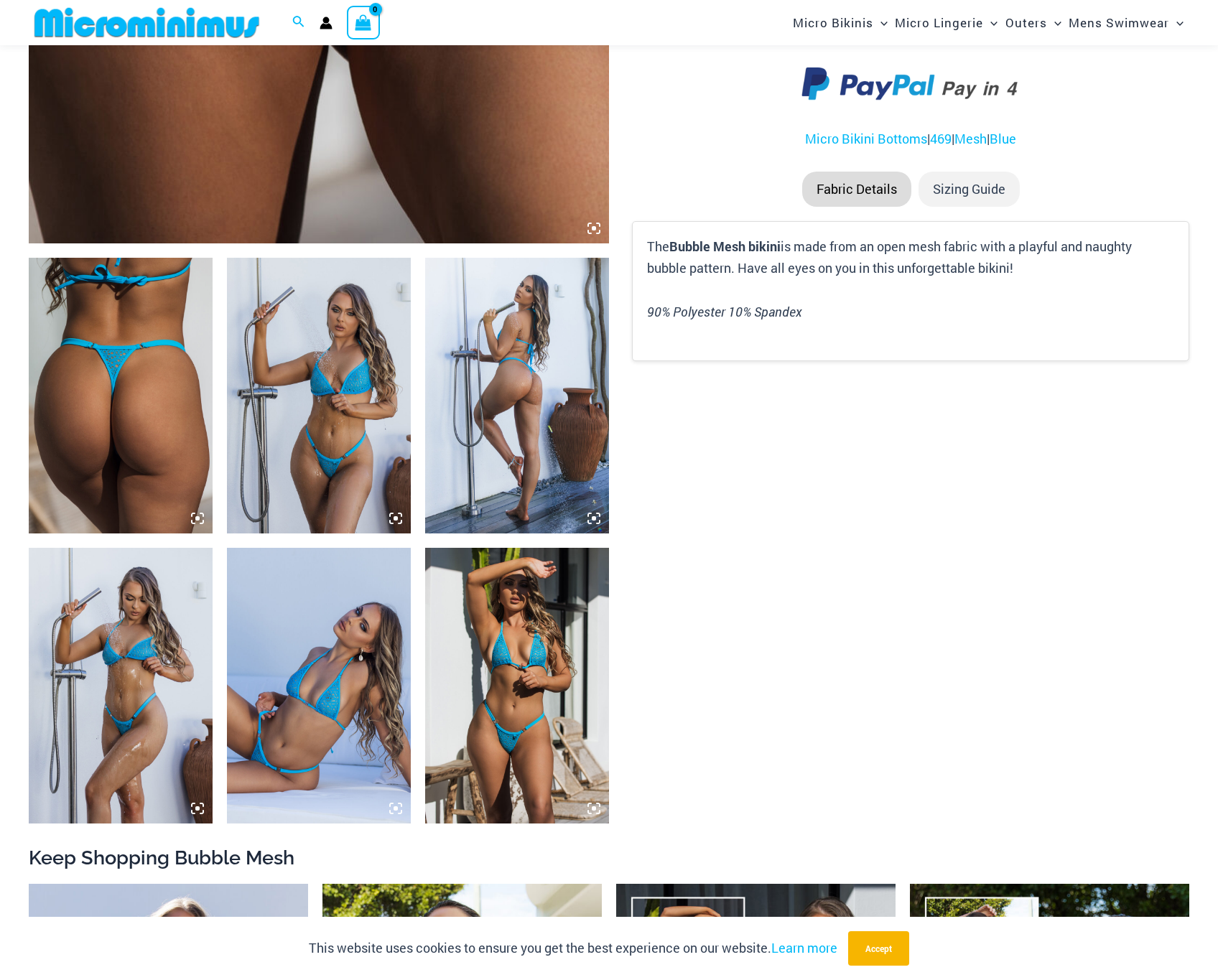
click at [369, 717] on img at bounding box center [318, 686] width 184 height 276
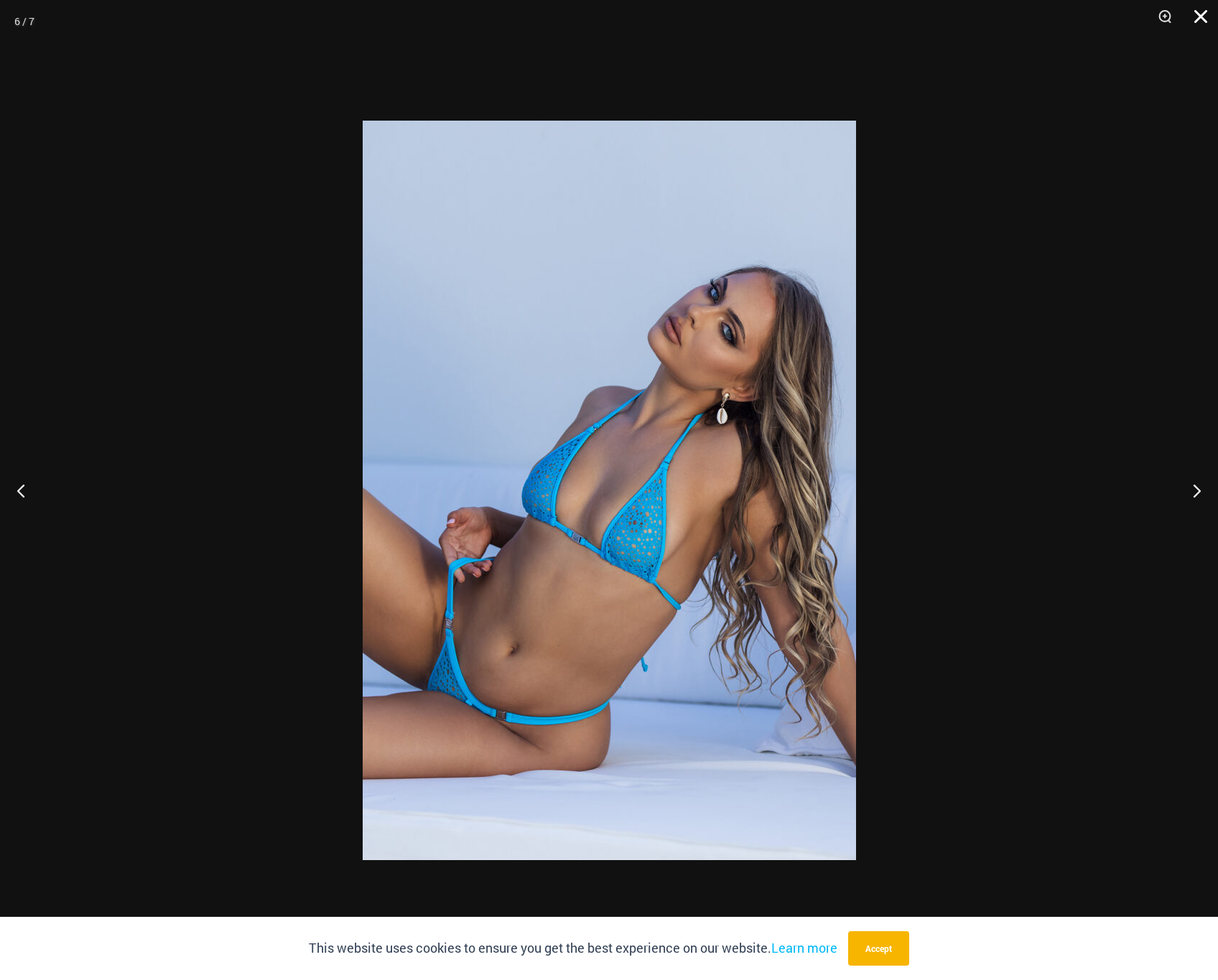
click at [1196, 20] on button "Close" at bounding box center [1195, 21] width 36 height 43
